Goal: Task Accomplishment & Management: Manage account settings

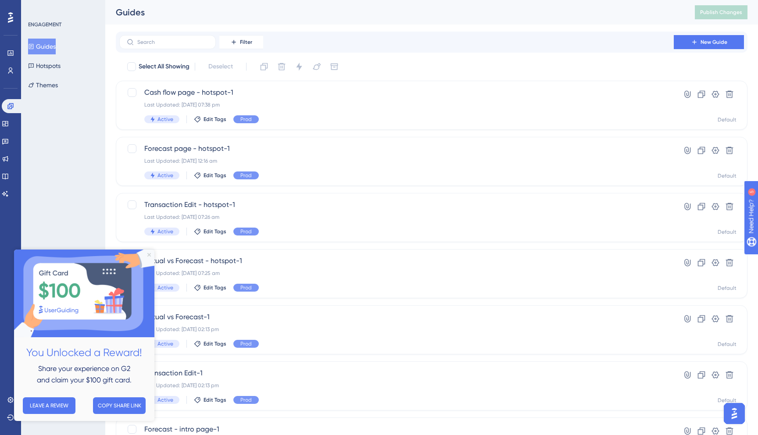
click at [150, 253] on icon "Close Preview" at bounding box center [149, 255] width 4 height 4
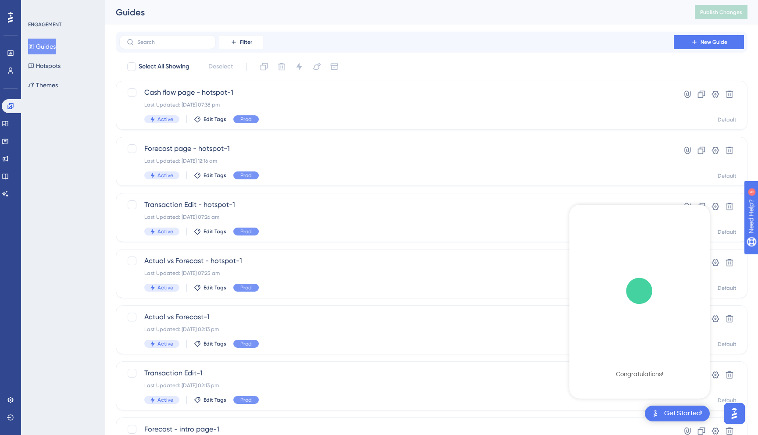
click at [43, 163] on div "ENGAGEMENT Guides Hotspots Themes" at bounding box center [63, 217] width 84 height 435
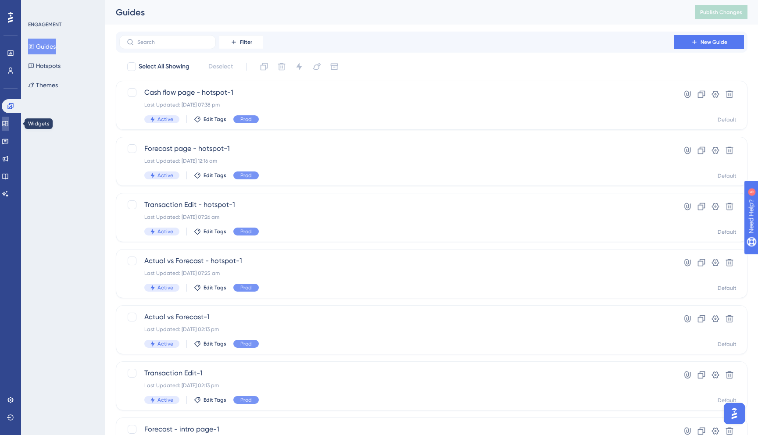
click at [9, 125] on icon at bounding box center [5, 123] width 7 height 7
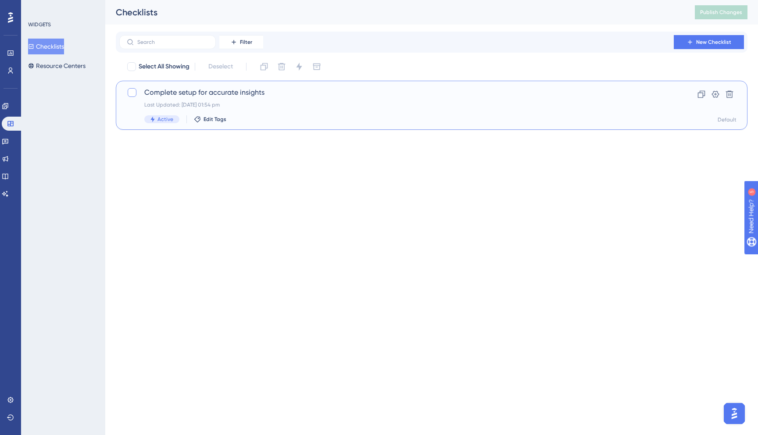
click at [134, 92] on div at bounding box center [132, 92] width 9 height 9
checkbox input "true"
click at [299, 66] on icon at bounding box center [299, 67] width 6 height 8
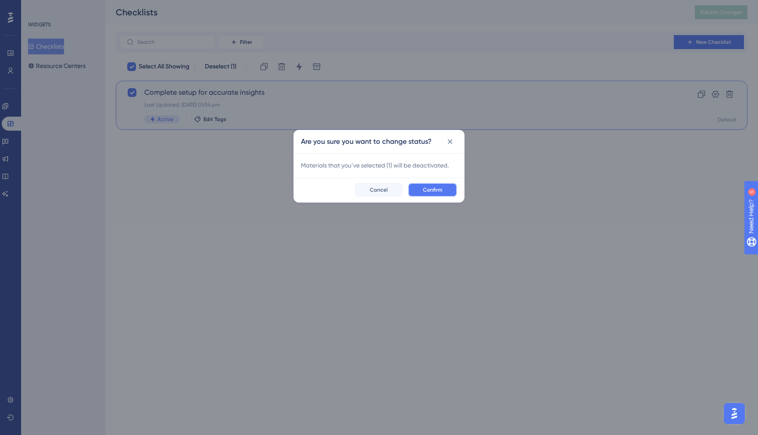
click at [434, 190] on span "Confirm" at bounding box center [432, 189] width 19 height 7
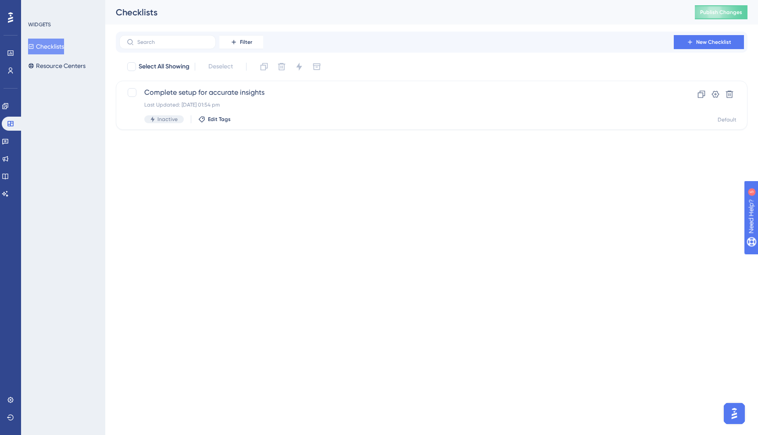
click at [196, 0] on html "Performance Users Engagement Widgets Feedback Product Updates Knowledge Base AI…" at bounding box center [379, 0] width 758 height 0
click at [719, 12] on span "Publish Changes" at bounding box center [721, 12] width 42 height 7
click at [9, 106] on icon at bounding box center [5, 106] width 7 height 7
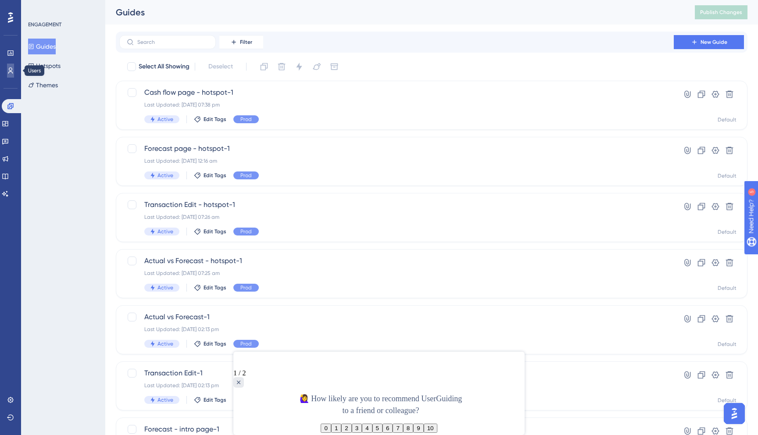
click at [11, 71] on icon at bounding box center [10, 71] width 5 height 6
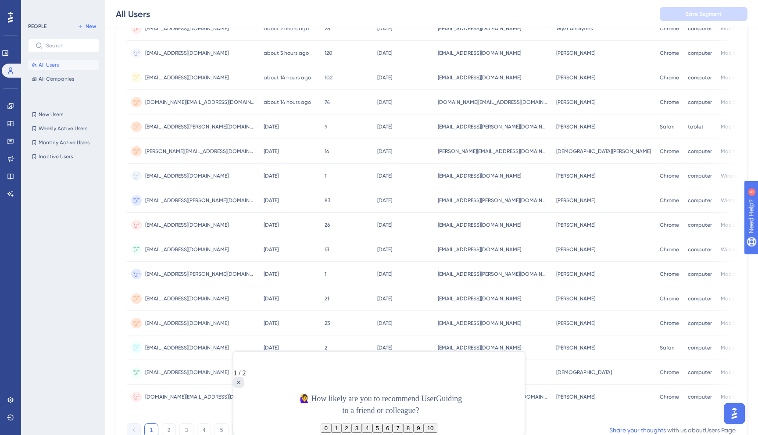
scroll to position [273, 0]
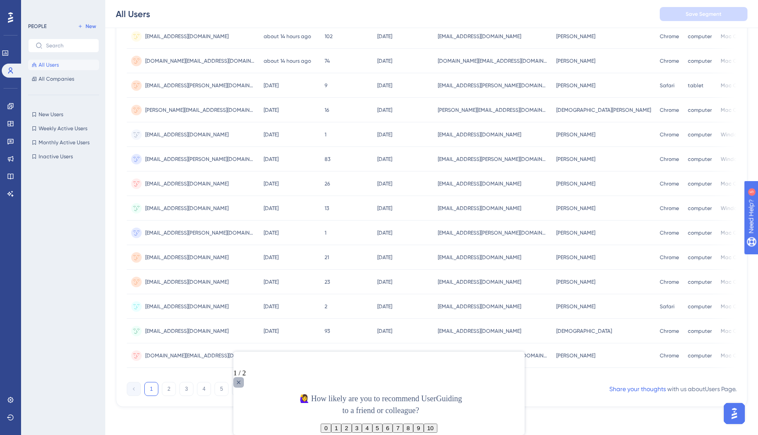
click at [242, 379] on icon "Close survey" at bounding box center [238, 382] width 7 height 7
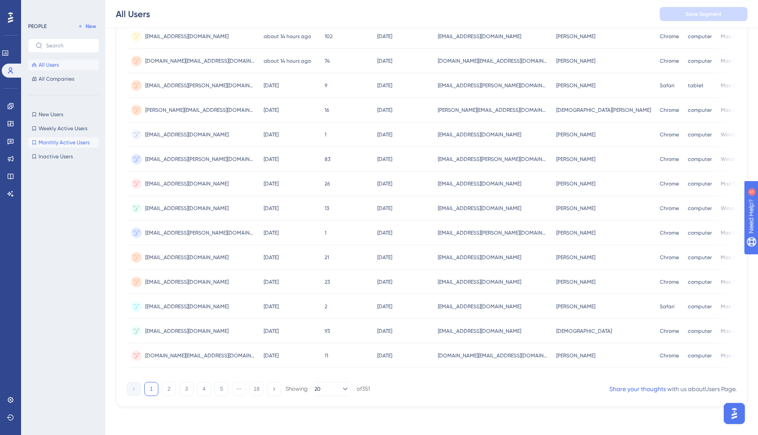
click at [54, 142] on span "Monthly Active Users" at bounding box center [64, 142] width 51 height 7
click at [59, 140] on span "Monthly Active Users" at bounding box center [64, 142] width 51 height 7
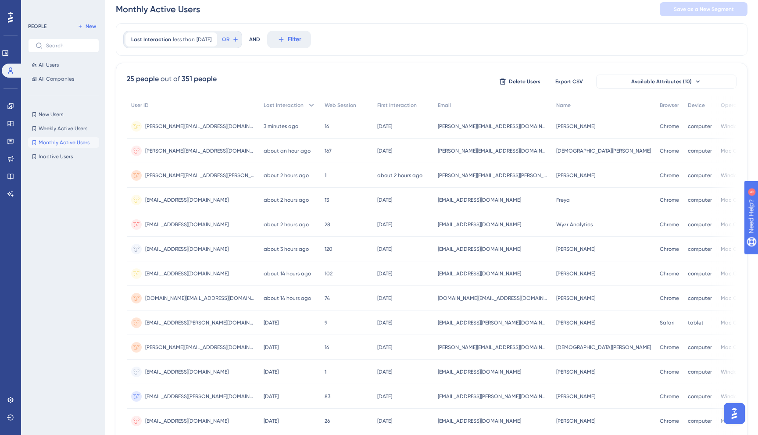
scroll to position [0, 0]
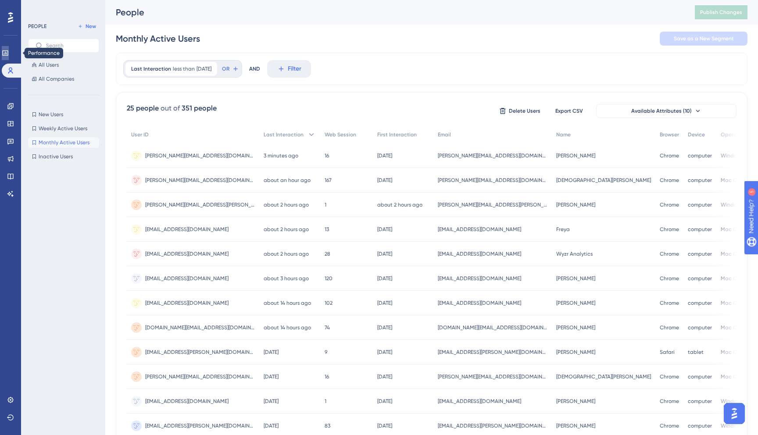
click at [9, 53] on icon at bounding box center [5, 53] width 7 height 7
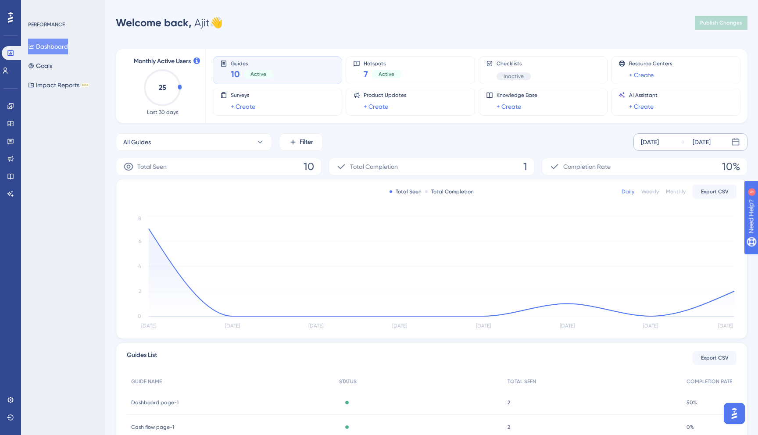
click at [650, 141] on div "[DATE]" at bounding box center [650, 142] width 18 height 11
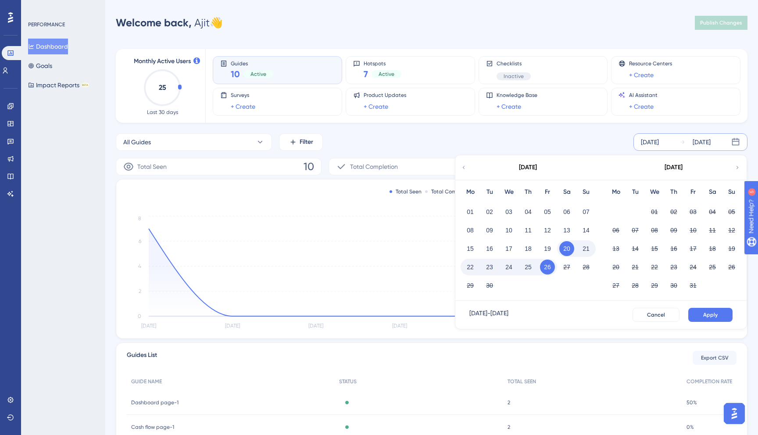
click at [464, 166] on icon at bounding box center [463, 168] width 6 height 8
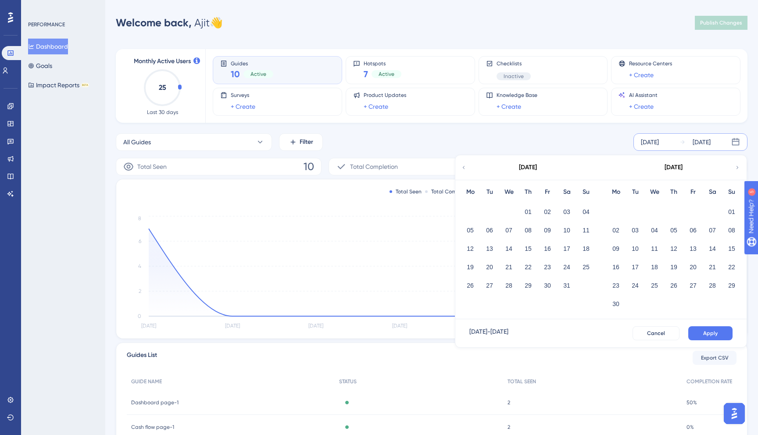
click at [464, 166] on icon at bounding box center [463, 168] width 6 height 8
click at [737, 166] on icon at bounding box center [737, 168] width 6 height 8
click at [565, 211] on button "01" at bounding box center [566, 211] width 15 height 15
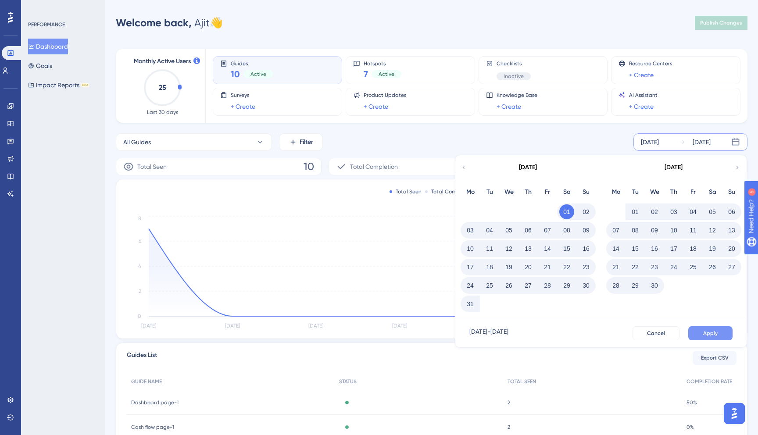
click at [700, 332] on button "Apply" at bounding box center [710, 333] width 44 height 14
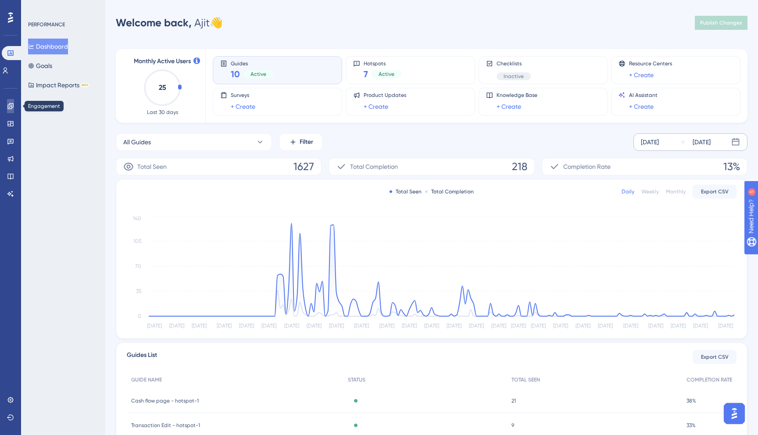
click at [11, 106] on icon at bounding box center [10, 106] width 7 height 7
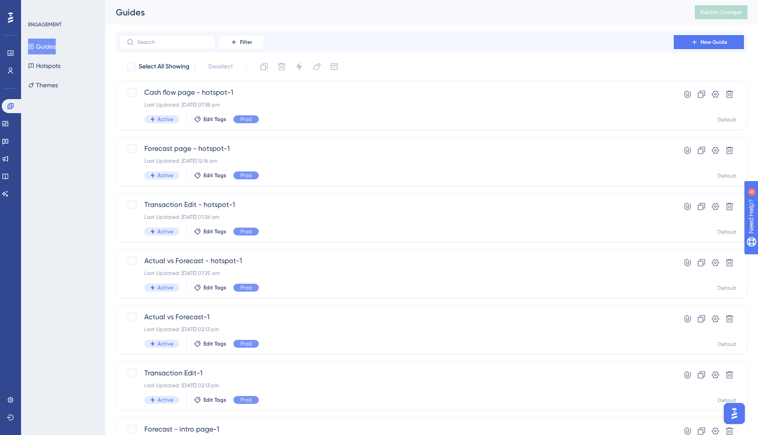
click at [50, 142] on div "ENGAGEMENT Guides Hotspots Themes" at bounding box center [63, 217] width 84 height 435
click at [534, 10] on div "Guides" at bounding box center [394, 12] width 557 height 12
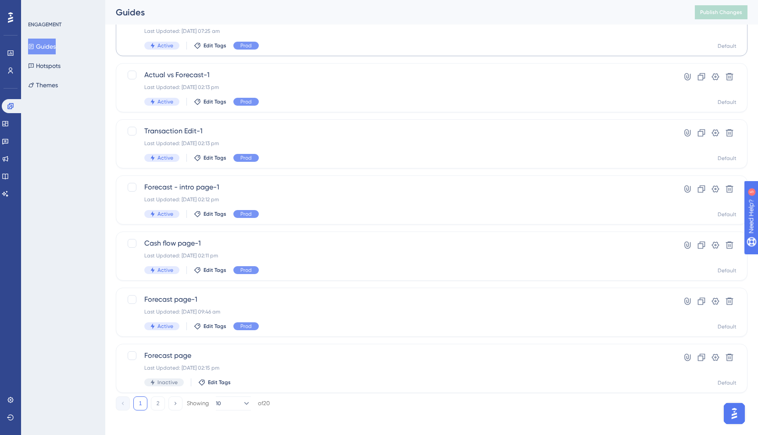
scroll to position [246, 0]
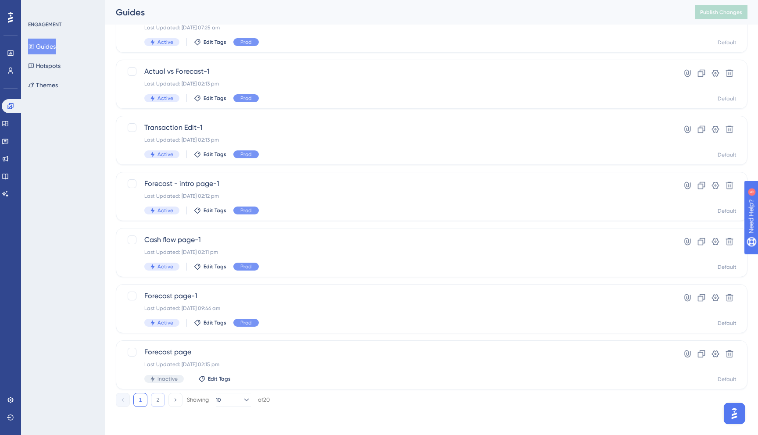
click at [159, 397] on button "2" at bounding box center [158, 400] width 14 height 14
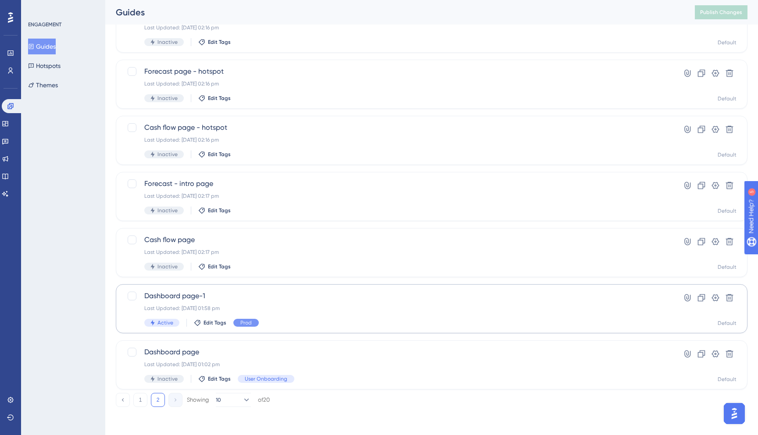
scroll to position [0, 0]
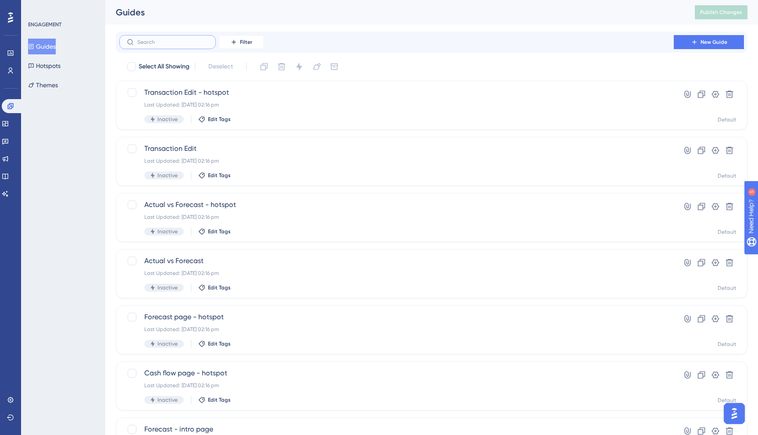
click at [193, 44] on input "text" at bounding box center [172, 42] width 71 height 6
click at [236, 42] on icon at bounding box center [233, 42] width 7 height 7
click at [82, 130] on div "ENGAGEMENT Guides Hotspots Themes" at bounding box center [63, 217] width 84 height 435
click at [133, 66] on div at bounding box center [131, 66] width 9 height 9
checkbox input "true"
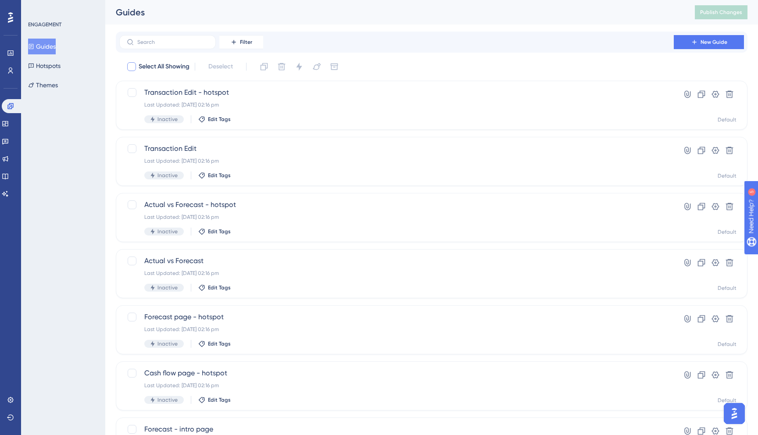
checkbox input "true"
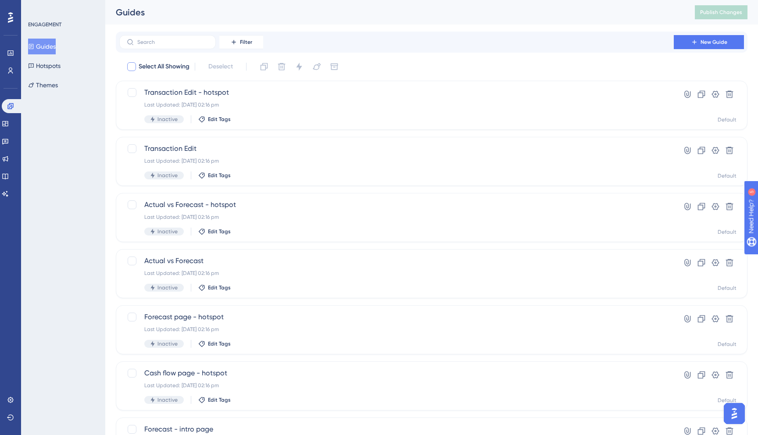
checkbox input "true"
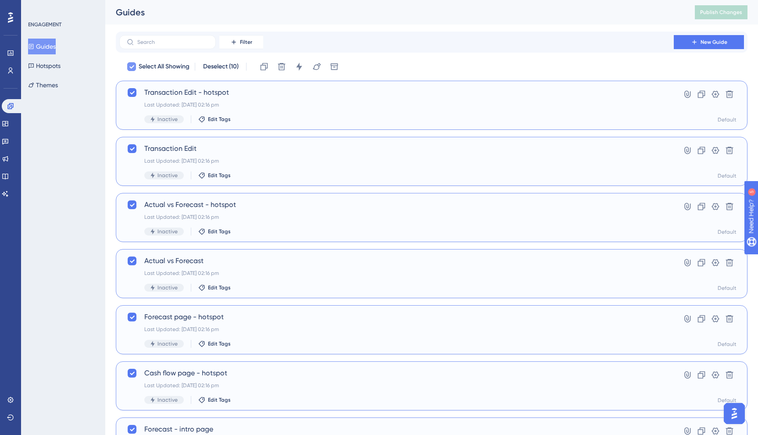
click at [133, 68] on icon at bounding box center [131, 66] width 5 height 7
checkbox input "false"
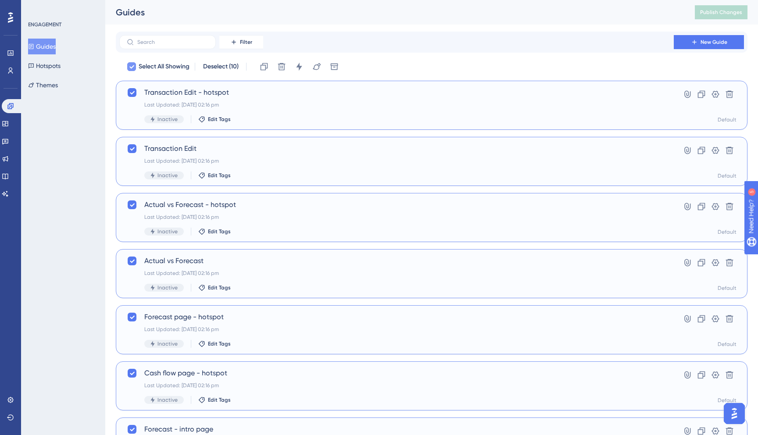
checkbox input "false"
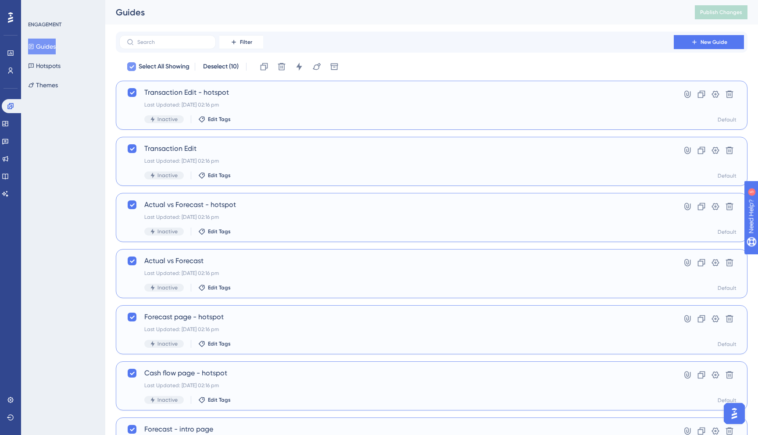
checkbox input "false"
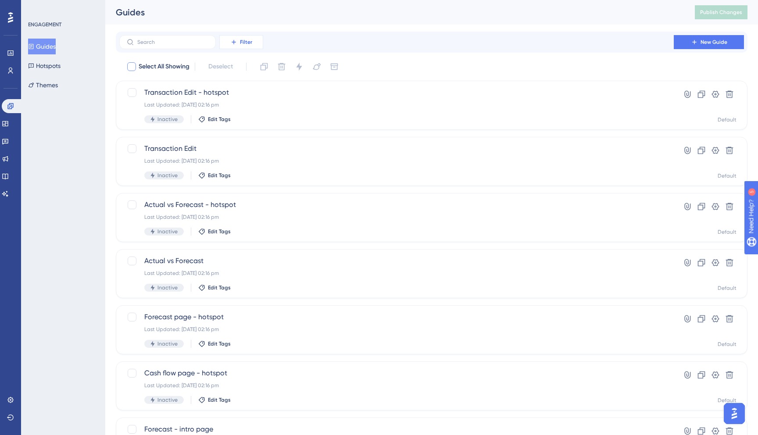
click at [234, 43] on icon at bounding box center [233, 42] width 4 height 4
click at [245, 69] on span "Tags" at bounding box center [239, 67] width 14 height 11
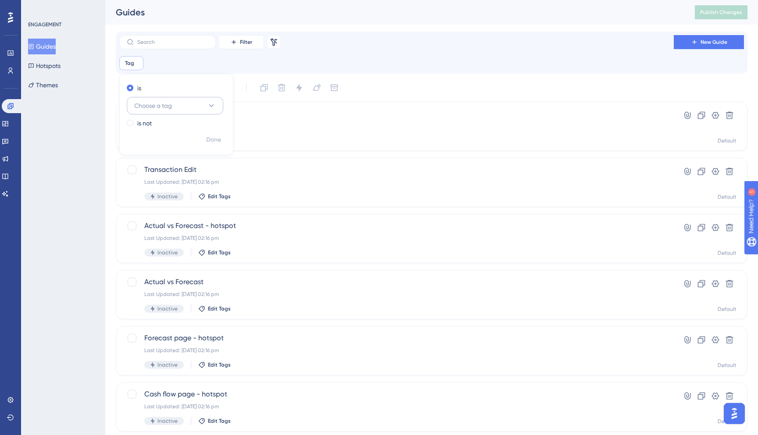
click at [213, 104] on icon at bounding box center [211, 105] width 9 height 9
click at [148, 210] on span "Prod" at bounding box center [145, 212] width 13 height 11
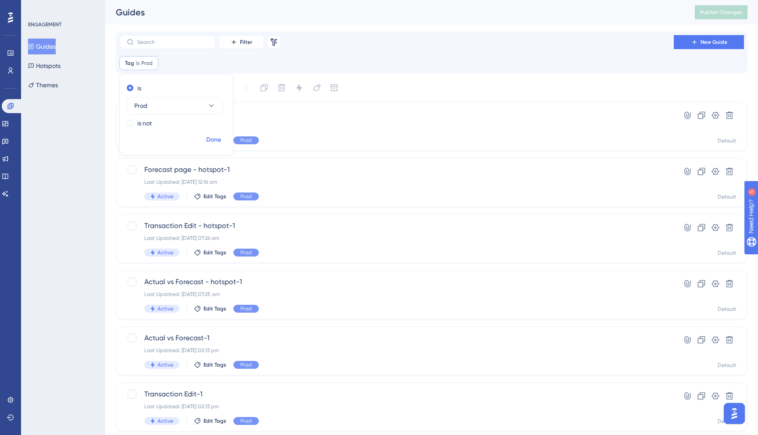
click at [216, 138] on span "Done" at bounding box center [213, 140] width 15 height 11
click at [76, 206] on div "ENGAGEMENT Guides Hotspots Themes" at bounding box center [63, 217] width 84 height 435
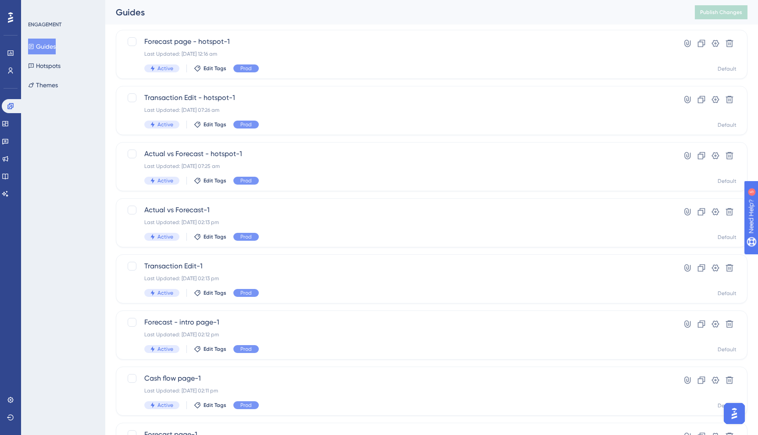
scroll to position [249, 0]
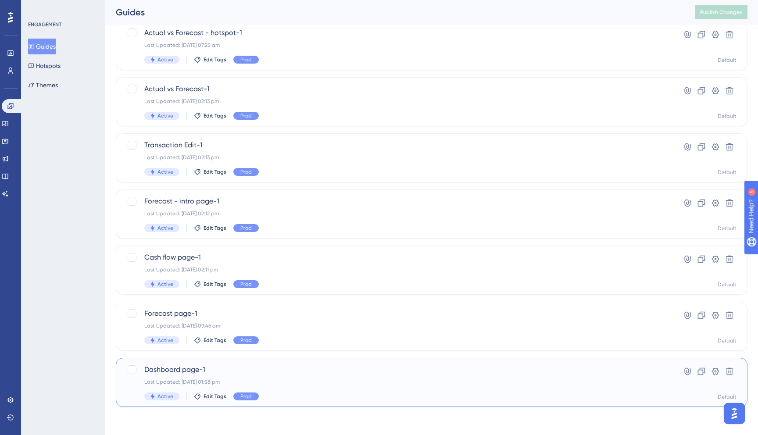
click at [418, 379] on div "Last Updated: [DATE] 01:58 pm" at bounding box center [396, 381] width 504 height 7
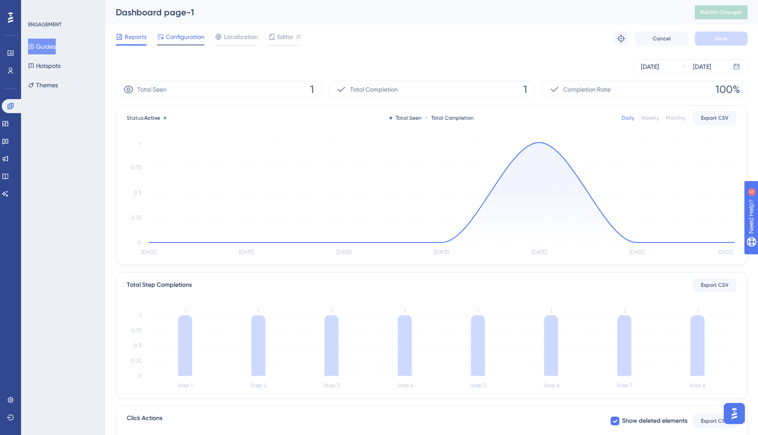
click at [173, 37] on span "Configuration" at bounding box center [185, 37] width 39 height 11
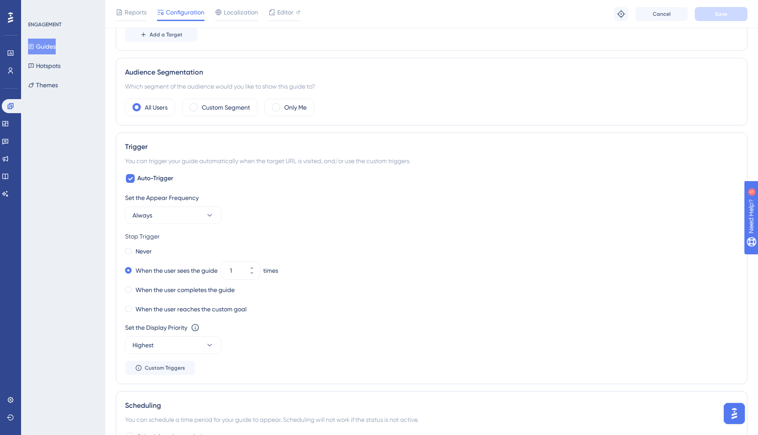
scroll to position [283, 0]
click at [211, 215] on icon at bounding box center [209, 214] width 9 height 9
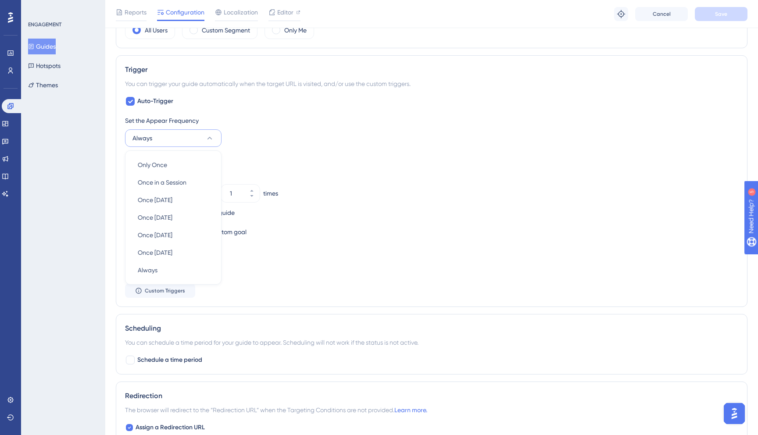
click at [374, 155] on div "Stop Trigger" at bounding box center [431, 159] width 613 height 11
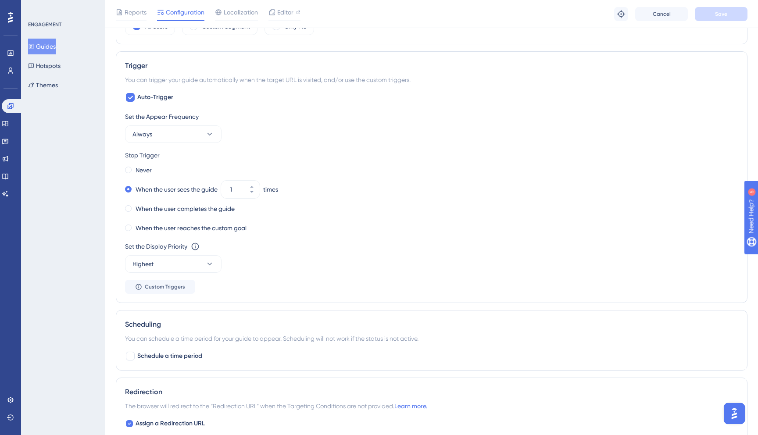
scroll to position [340, 0]
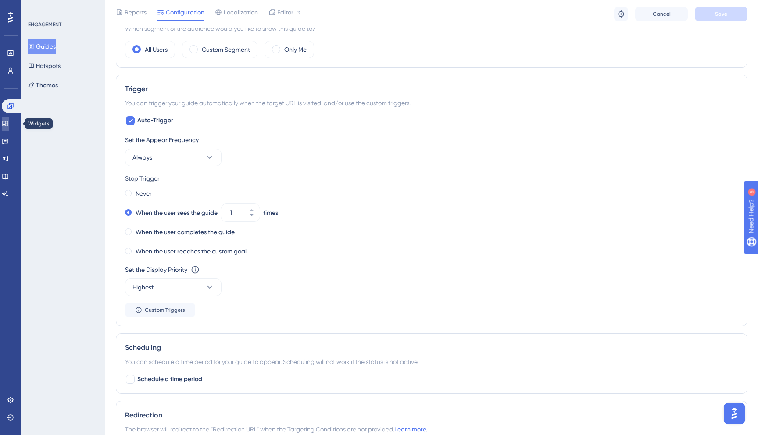
click at [8, 125] on icon at bounding box center [5, 123] width 6 height 5
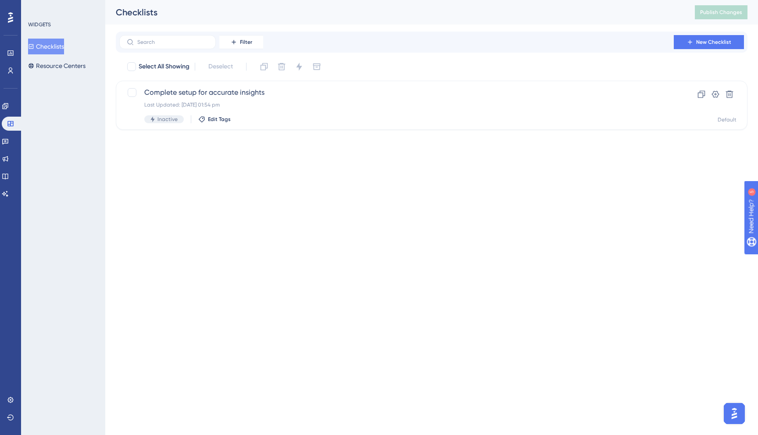
click at [554, 57] on div "Filter New Checklist Select All Showing Deselect Complete setup for accurate in…" at bounding box center [431, 81] width 631 height 98
click at [554, 61] on div "Select All Showing Deselect" at bounding box center [436, 67] width 621 height 14
click at [11, 417] on icon at bounding box center [10, 417] width 7 height 7
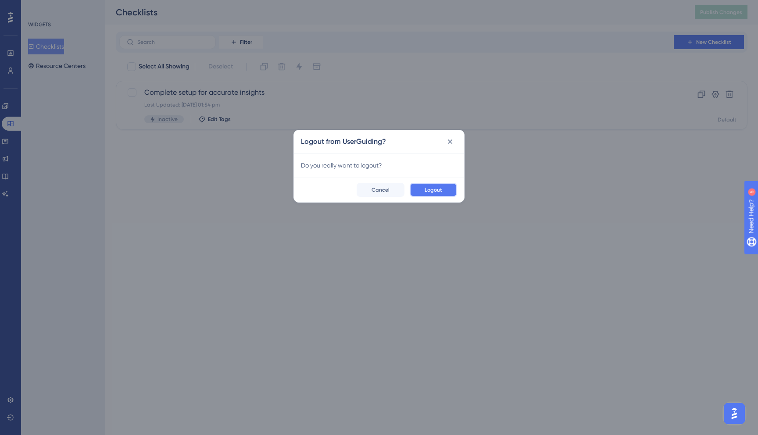
click at [436, 193] on span "Logout" at bounding box center [433, 189] width 18 height 7
